Goal: Information Seeking & Learning: Learn about a topic

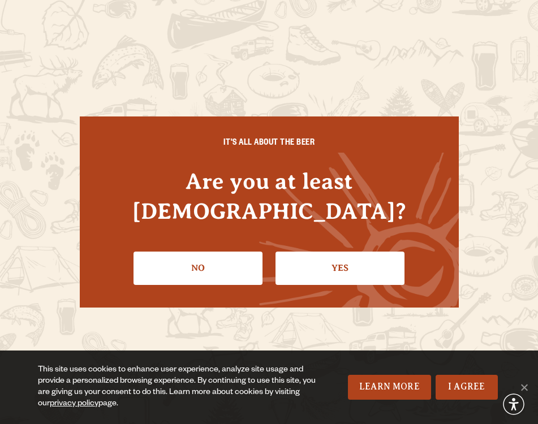
click at [345, 243] on li "Yes" at bounding box center [339, 263] width 129 height 41
click at [343, 252] on link "Yes" at bounding box center [339, 268] width 129 height 33
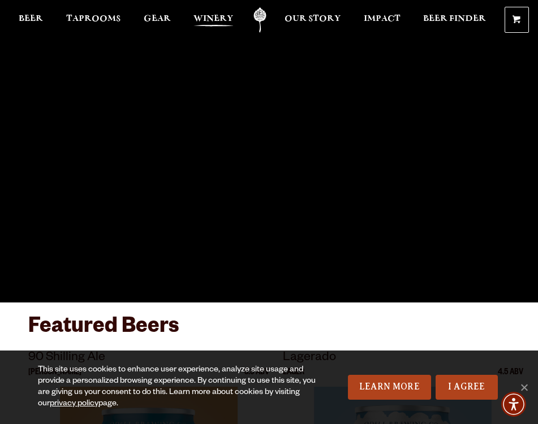
click at [209, 20] on span "Winery" at bounding box center [213, 18] width 40 height 9
click at [86, 21] on span "Taprooms" at bounding box center [93, 18] width 54 height 9
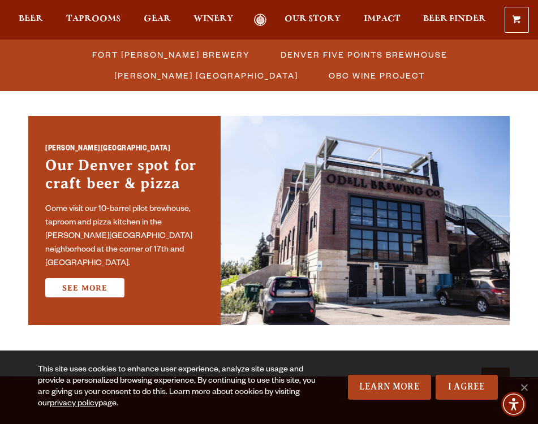
scroll to position [820, 0]
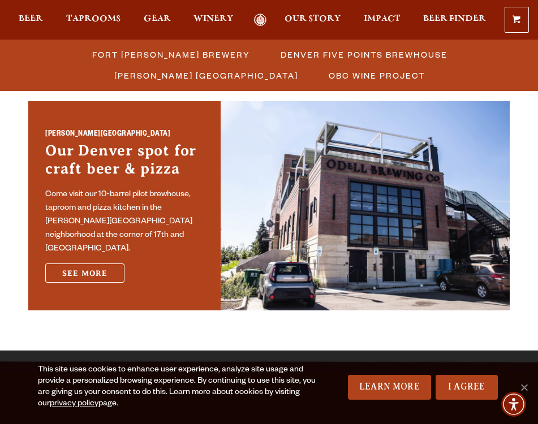
click at [99, 275] on link "See More" at bounding box center [84, 272] width 79 height 19
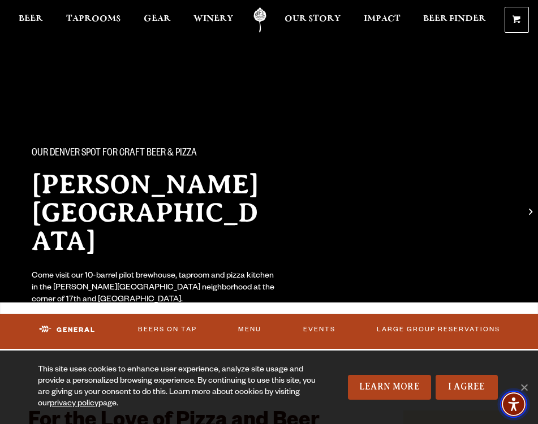
click at [523, 388] on span "Accessibility Menu" at bounding box center [513, 404] width 40 height 40
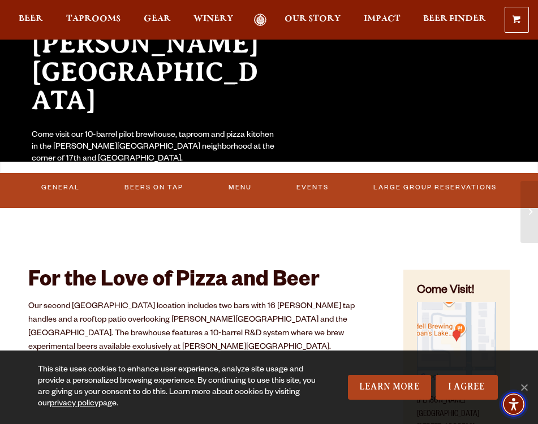
scroll to position [115, 0]
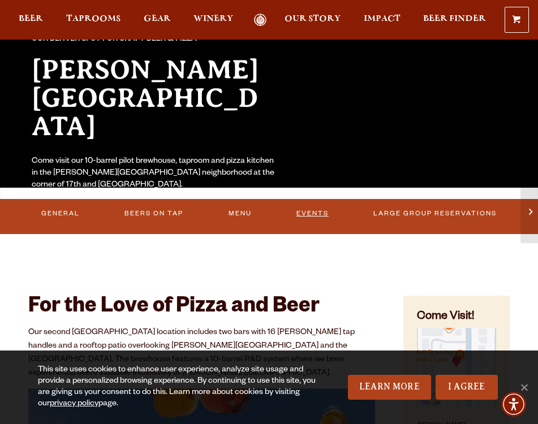
click at [309, 208] on link "Events" at bounding box center [312, 214] width 40 height 24
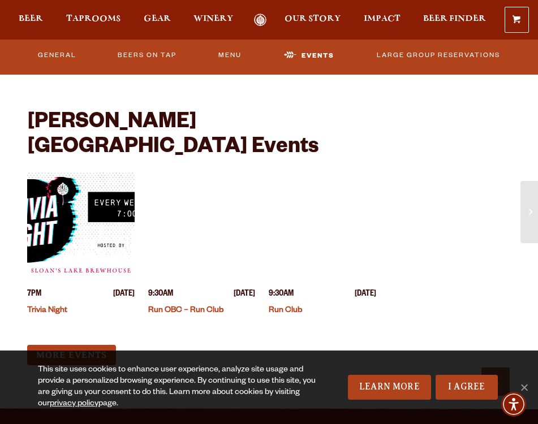
scroll to position [2909, 0]
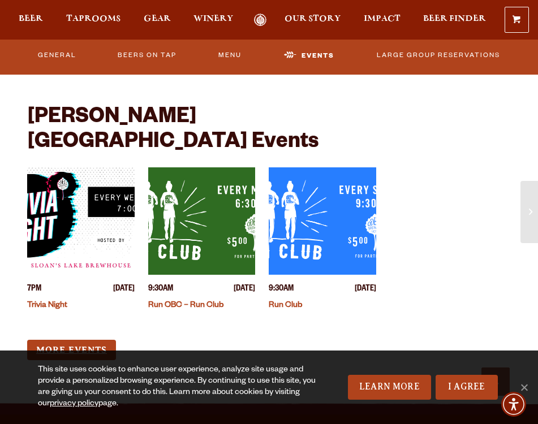
click at [75, 340] on link "More Events" at bounding box center [71, 350] width 89 height 21
